Goal: Browse casually: Explore the website without a specific task or goal

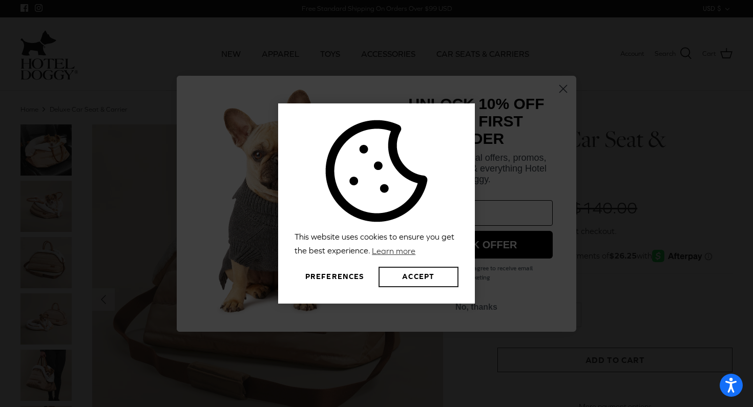
click at [405, 281] on button "Accept" at bounding box center [419, 277] width 80 height 20
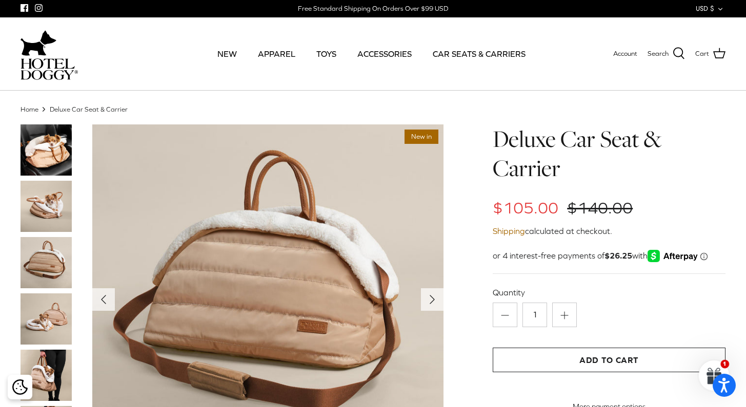
click at [50, 270] on img at bounding box center [45, 262] width 51 height 51
click at [47, 200] on img at bounding box center [45, 206] width 51 height 51
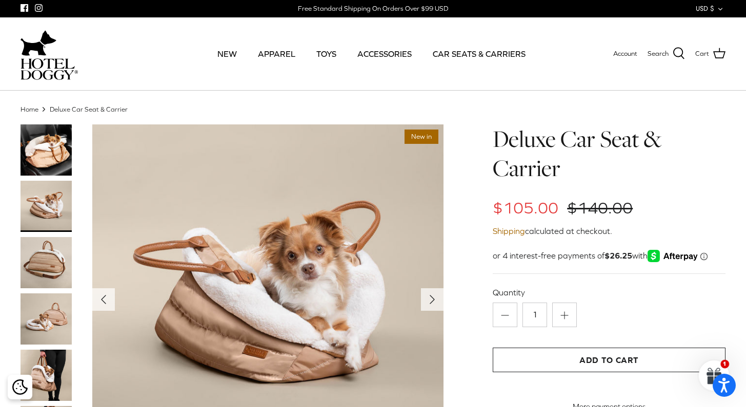
click at [45, 147] on img at bounding box center [45, 150] width 51 height 51
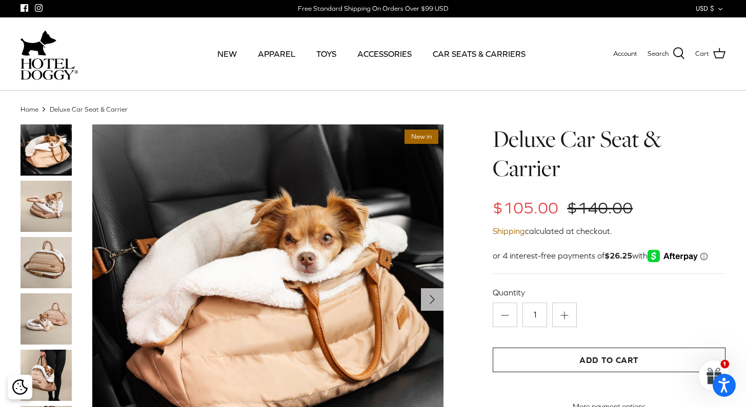
click at [43, 302] on img at bounding box center [45, 319] width 51 height 51
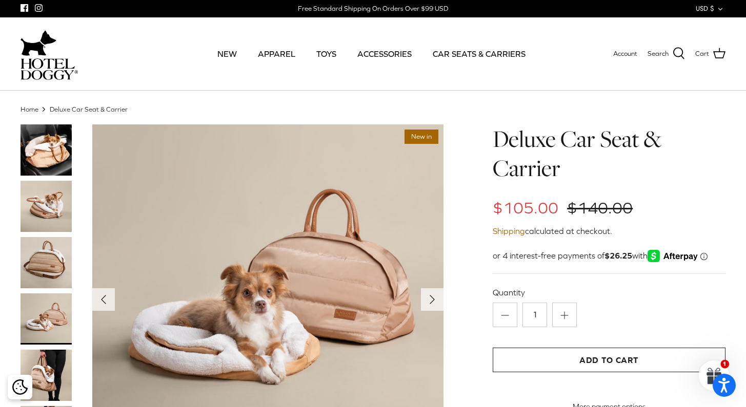
click at [36, 249] on img at bounding box center [45, 262] width 51 height 51
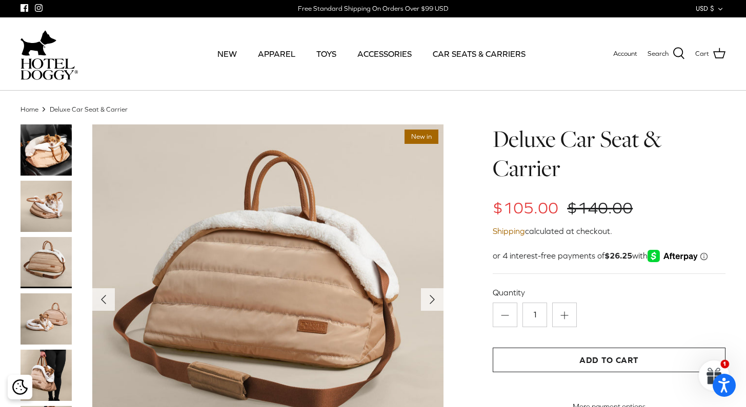
click at [38, 207] on img at bounding box center [45, 206] width 51 height 51
click at [52, 166] on img at bounding box center [45, 150] width 51 height 51
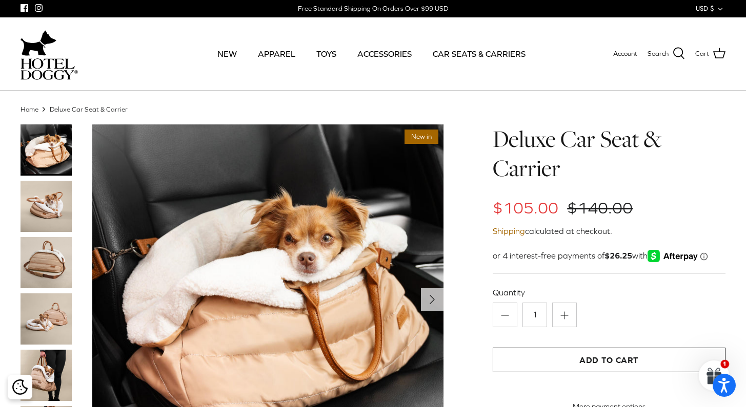
scroll to position [153, 0]
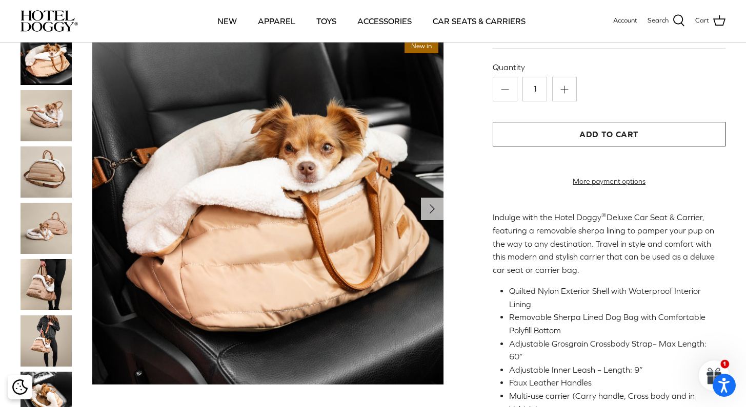
click at [36, 277] on img at bounding box center [45, 284] width 51 height 51
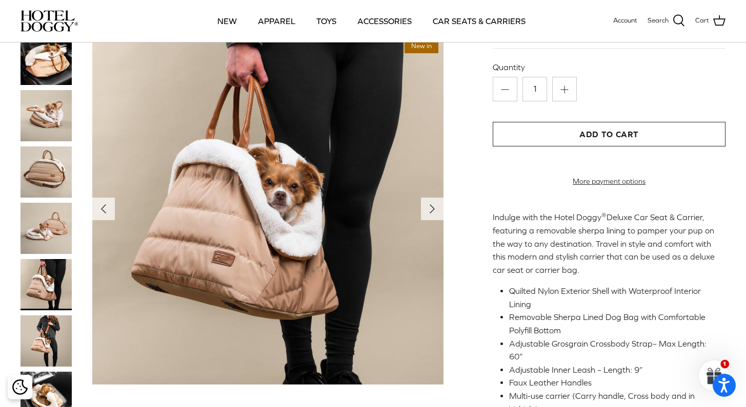
click at [44, 351] on img at bounding box center [45, 341] width 51 height 51
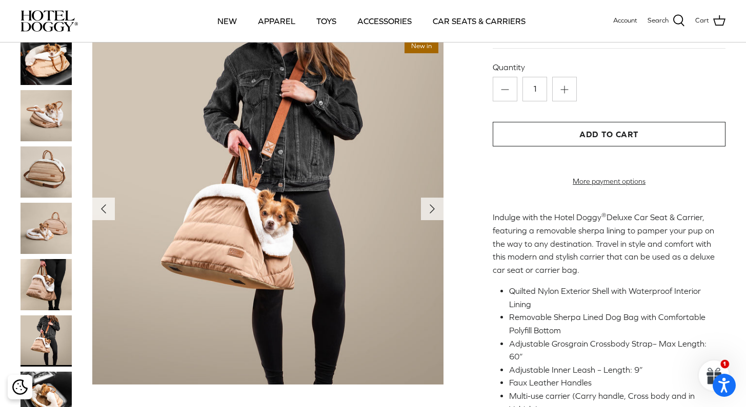
scroll to position [269, 0]
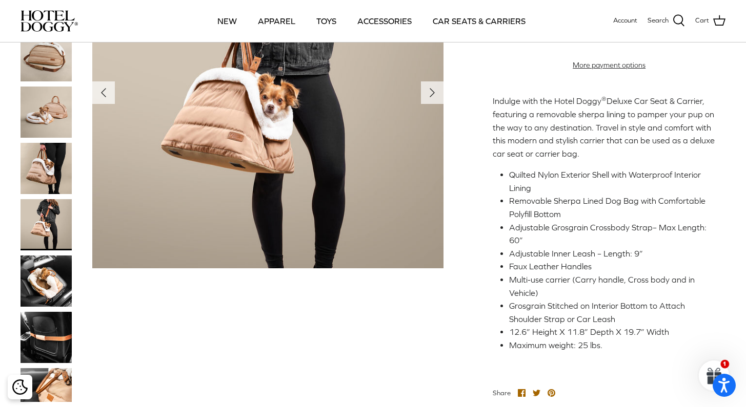
click at [37, 271] on img at bounding box center [45, 281] width 51 height 51
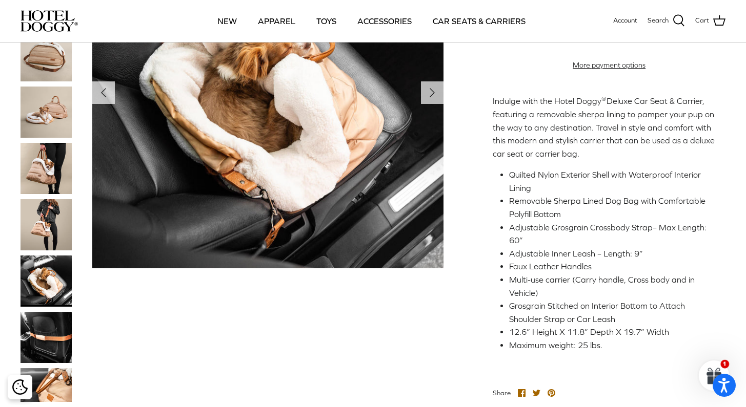
click at [44, 326] on img at bounding box center [45, 337] width 51 height 51
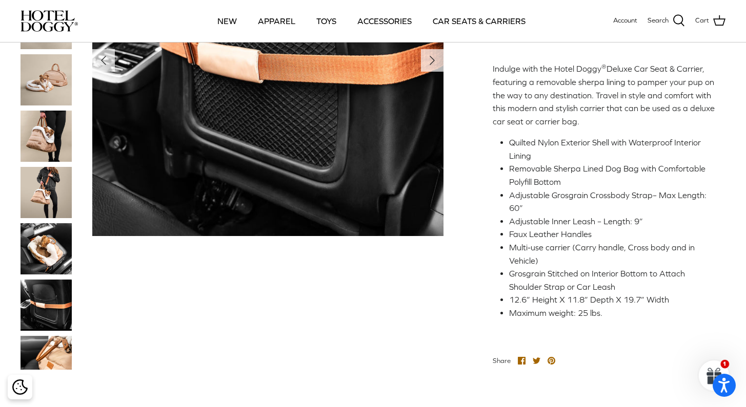
scroll to position [440, 0]
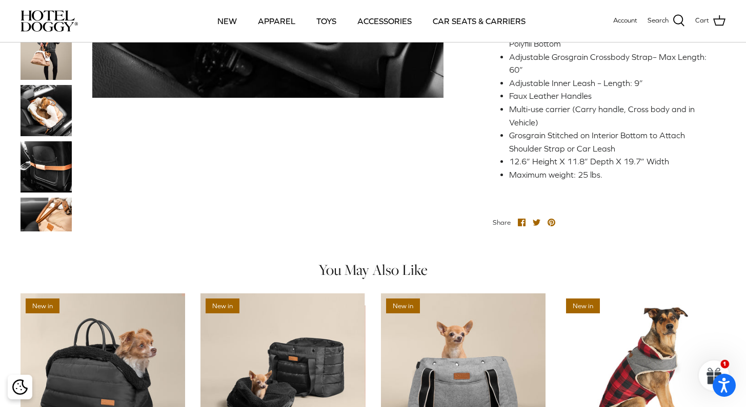
click at [54, 211] on img at bounding box center [45, 215] width 51 height 34
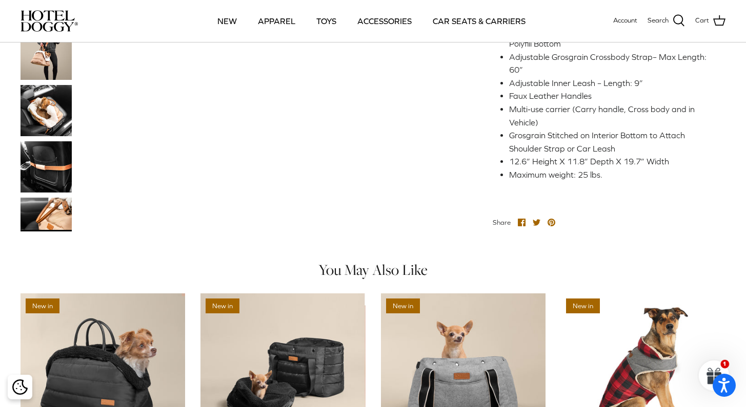
click at [50, 157] on img at bounding box center [45, 166] width 51 height 51
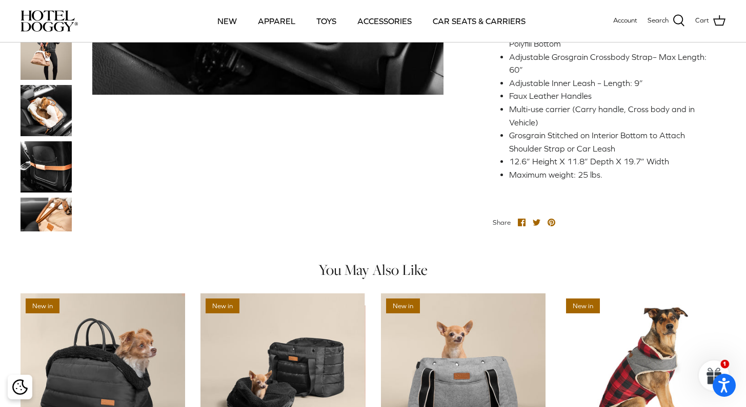
click at [40, 115] on img at bounding box center [45, 110] width 51 height 51
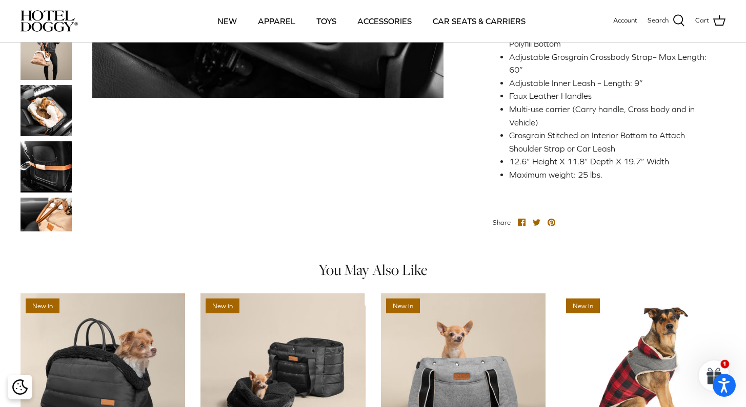
click at [51, 63] on img at bounding box center [45, 54] width 51 height 51
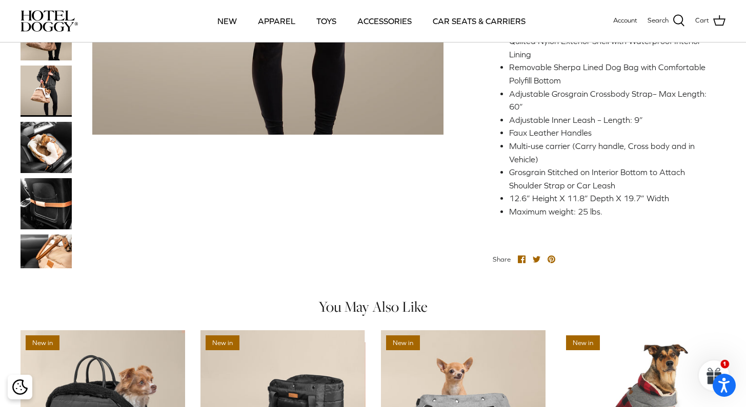
scroll to position [364, 0]
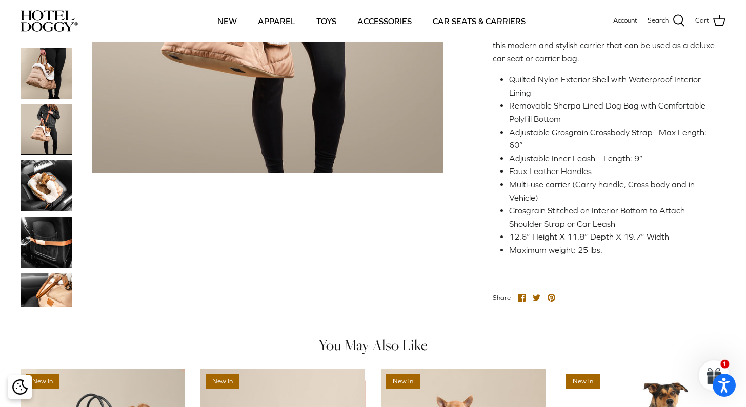
click at [50, 132] on img at bounding box center [45, 129] width 51 height 51
click at [34, 76] on img at bounding box center [45, 73] width 51 height 51
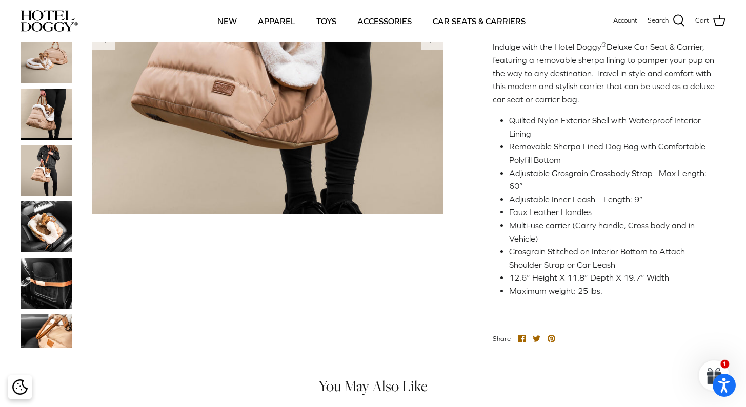
scroll to position [122, 0]
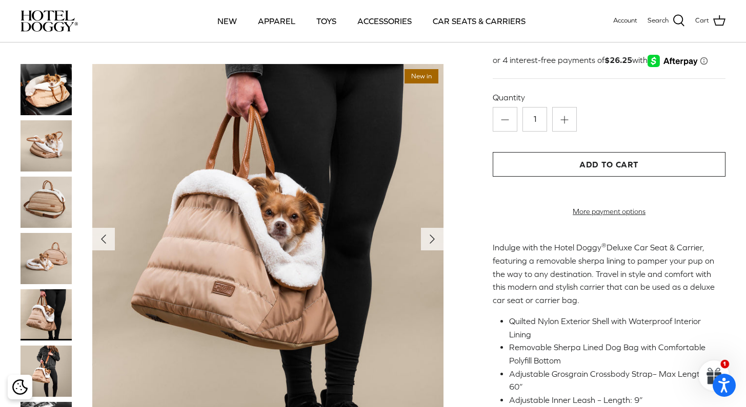
click at [55, 261] on img at bounding box center [45, 258] width 51 height 51
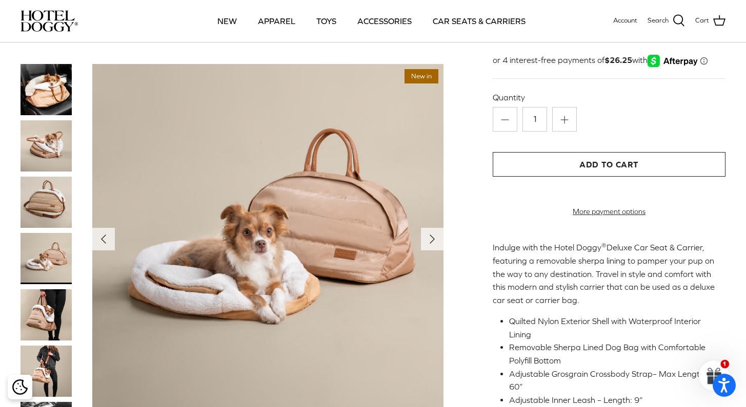
click at [46, 201] on img at bounding box center [45, 202] width 51 height 51
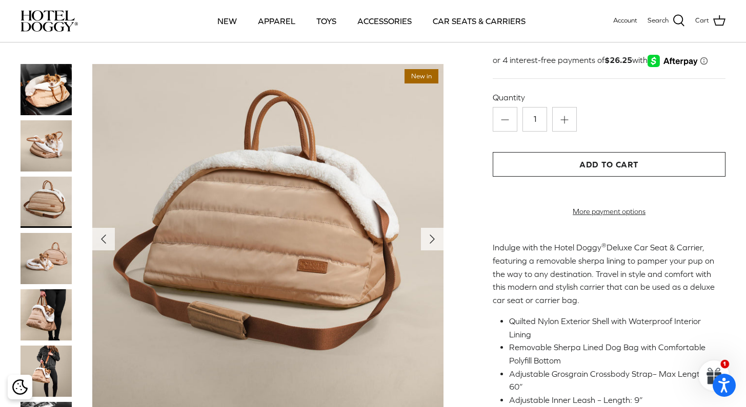
click at [33, 138] on img at bounding box center [45, 145] width 51 height 51
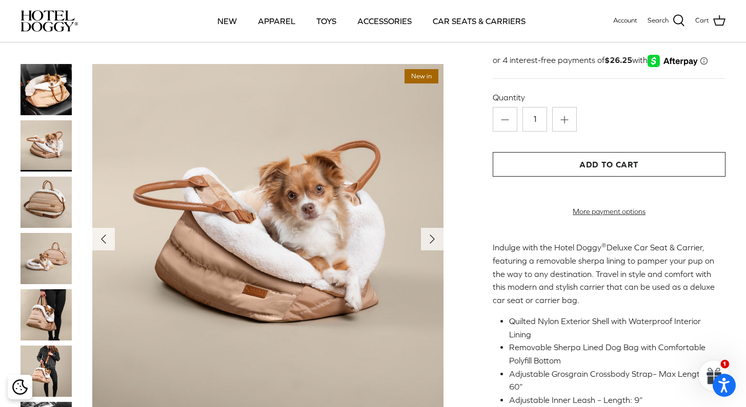
click at [43, 106] on img at bounding box center [45, 89] width 51 height 51
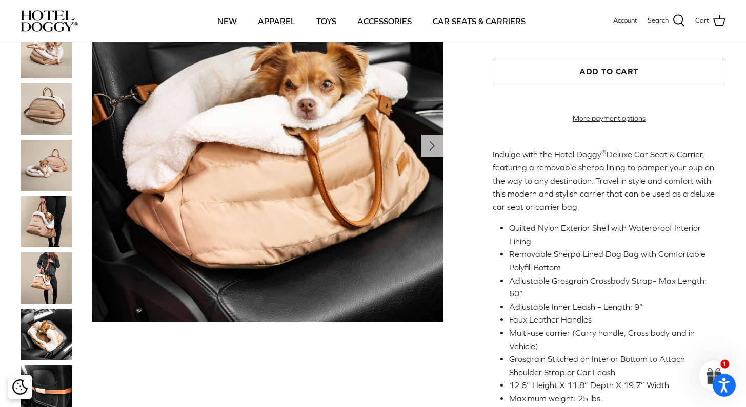
scroll to position [365, 0]
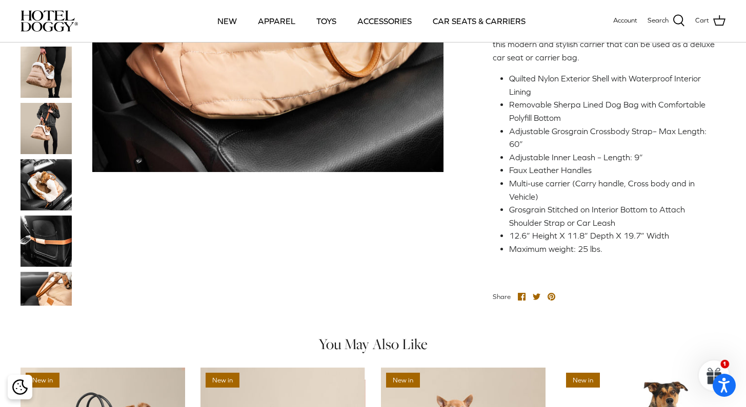
click at [60, 298] on img at bounding box center [45, 289] width 51 height 34
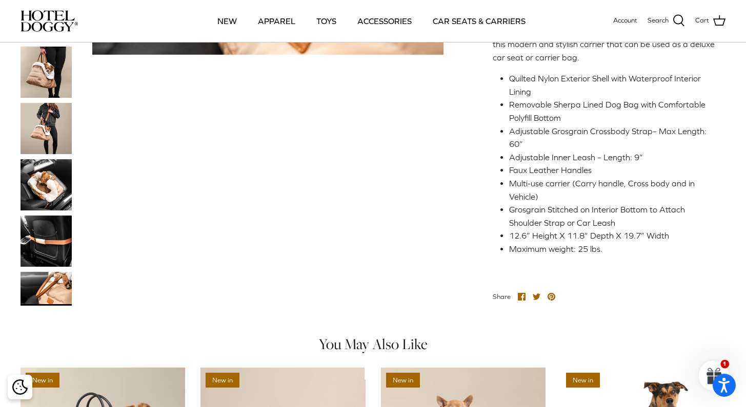
scroll to position [0, 0]
